Goal: Transaction & Acquisition: Subscribe to service/newsletter

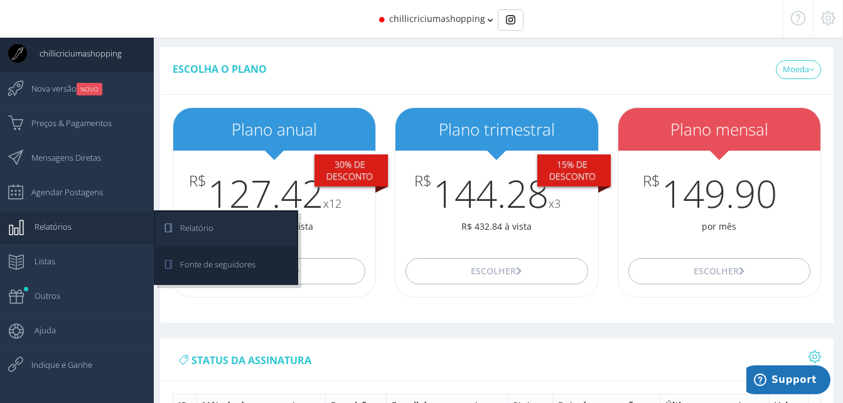
click at [186, 231] on span "Relatório" at bounding box center [191, 227] width 46 height 31
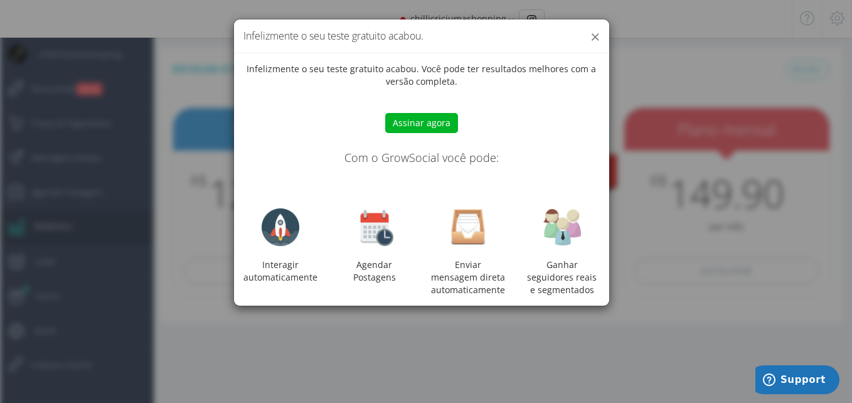
click at [593, 44] on button "×" at bounding box center [594, 36] width 9 height 17
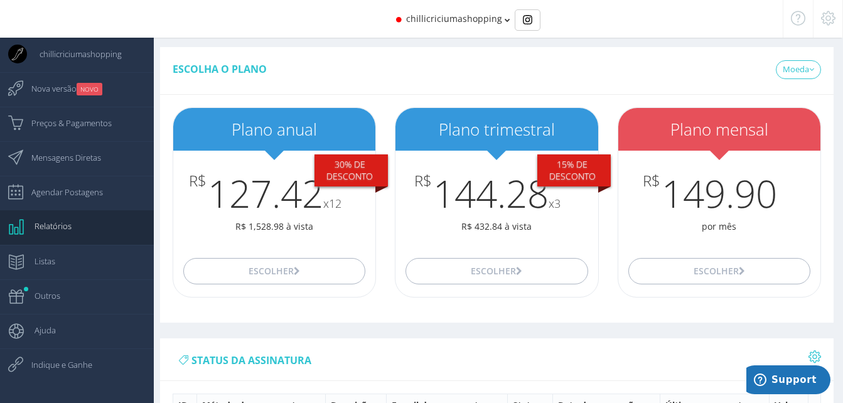
click at [748, 70] on div "Escolha o plano [GEOGRAPHIC_DATA] USD" at bounding box center [496, 71] width 673 height 48
